Goal: Feedback & Contribution: Submit feedback/report problem

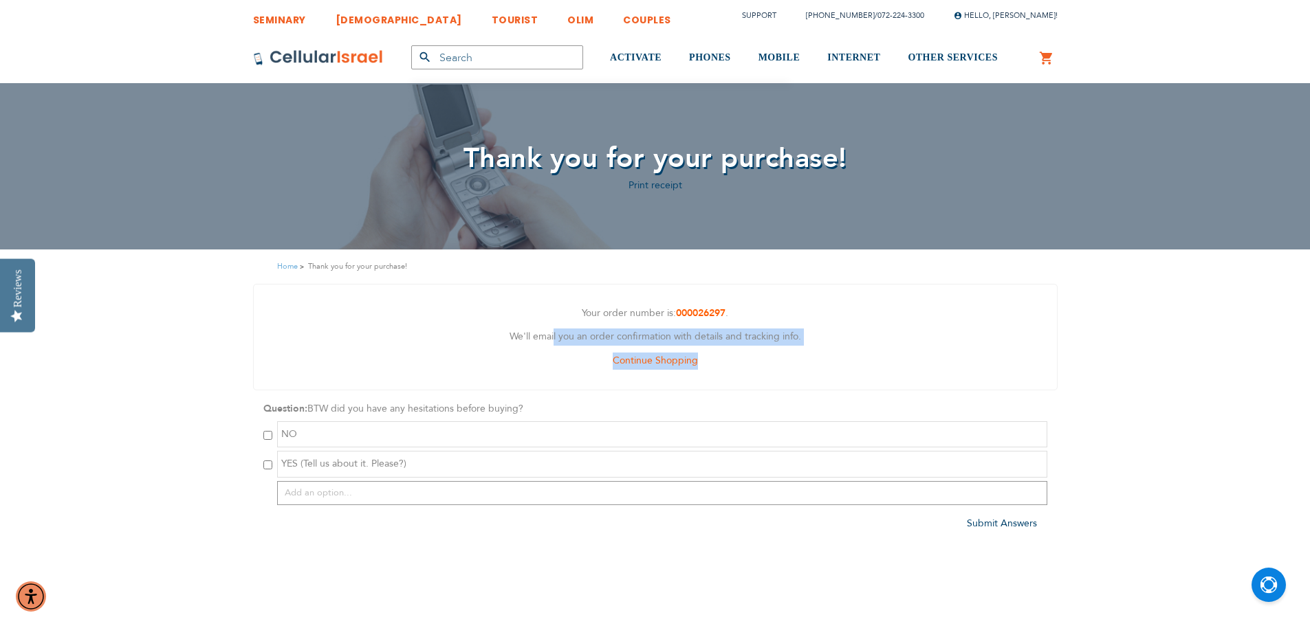
drag, startPoint x: 555, startPoint y: 329, endPoint x: 730, endPoint y: 359, distance: 177.8
click at [730, 359] on div "Your order number is: 000026297 . We'll email you an order confirmation with de…" at bounding box center [655, 337] width 804 height 107
click at [730, 359] on div "Continue Shopping" at bounding box center [655, 361] width 782 height 17
click at [266, 464] on input "checkbox" at bounding box center [267, 465] width 9 height 9
checkbox input "true"
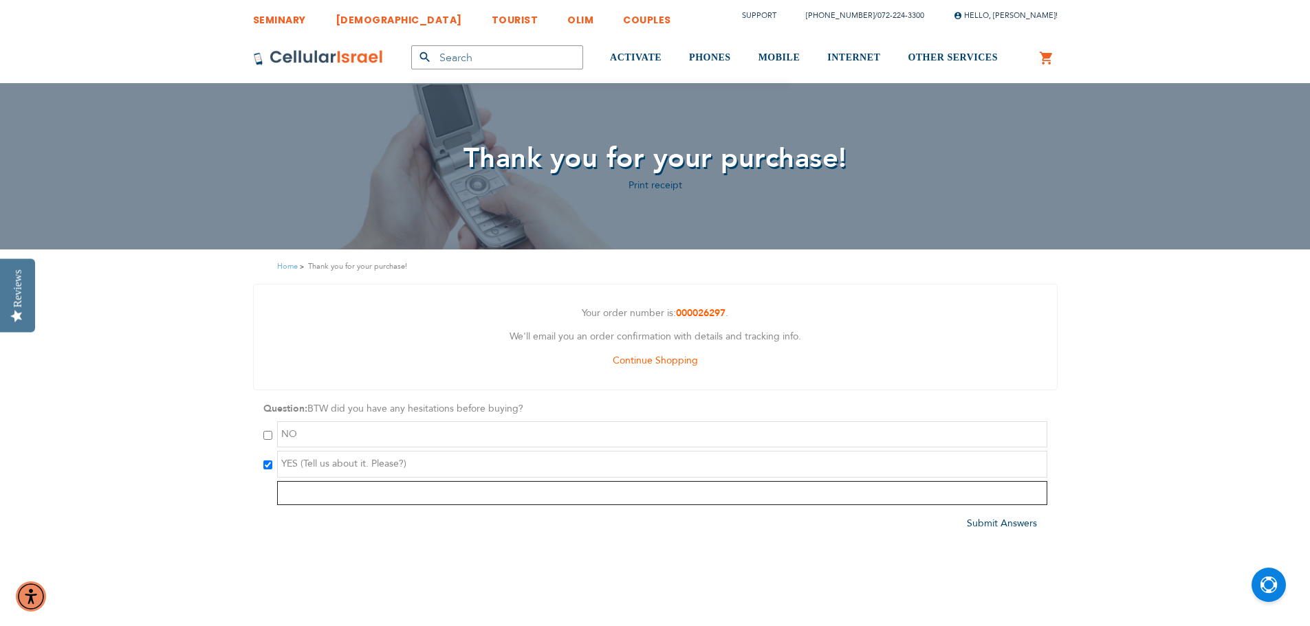
click at [310, 485] on input "text" at bounding box center [662, 493] width 770 height 24
click at [369, 496] on input "text" at bounding box center [662, 493] width 770 height 24
type input "Your website FAQ does not answer the question about using the phone in the [GEO…"
click at [1011, 529] on span "Submit Answers" at bounding box center [1002, 529] width 70 height 13
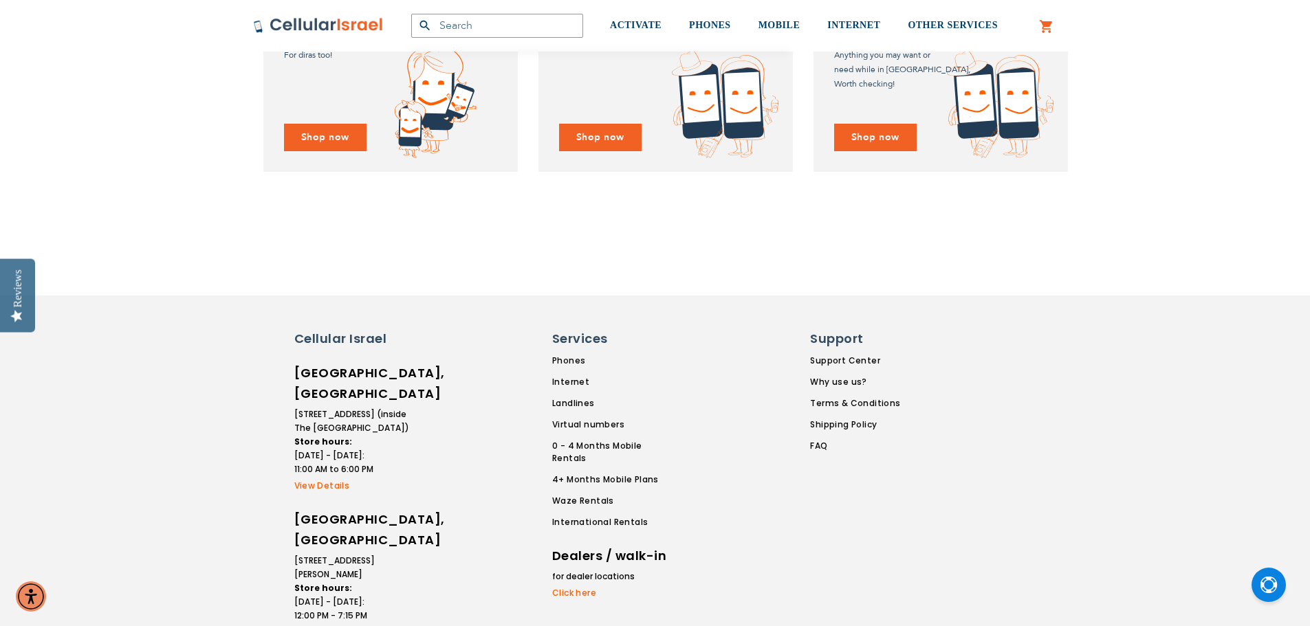
scroll to position [1057, 0]
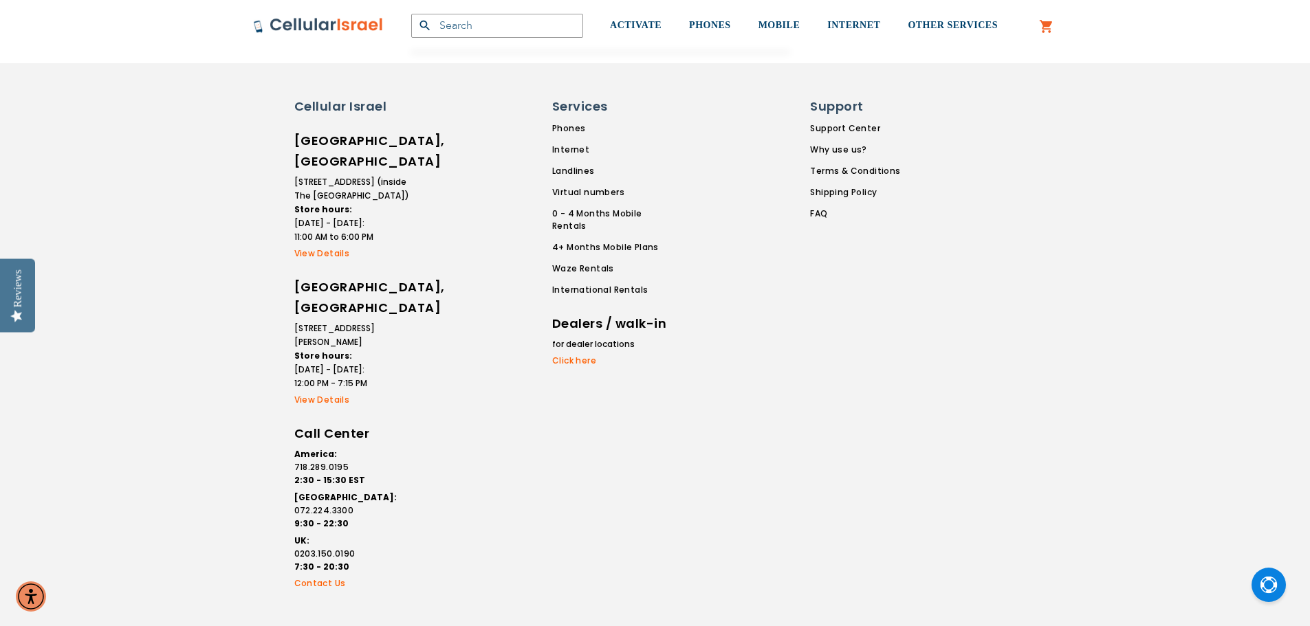
click at [325, 578] on link "Contact Us" at bounding box center [352, 584] width 117 height 12
